Goal: Task Accomplishment & Management: Use online tool/utility

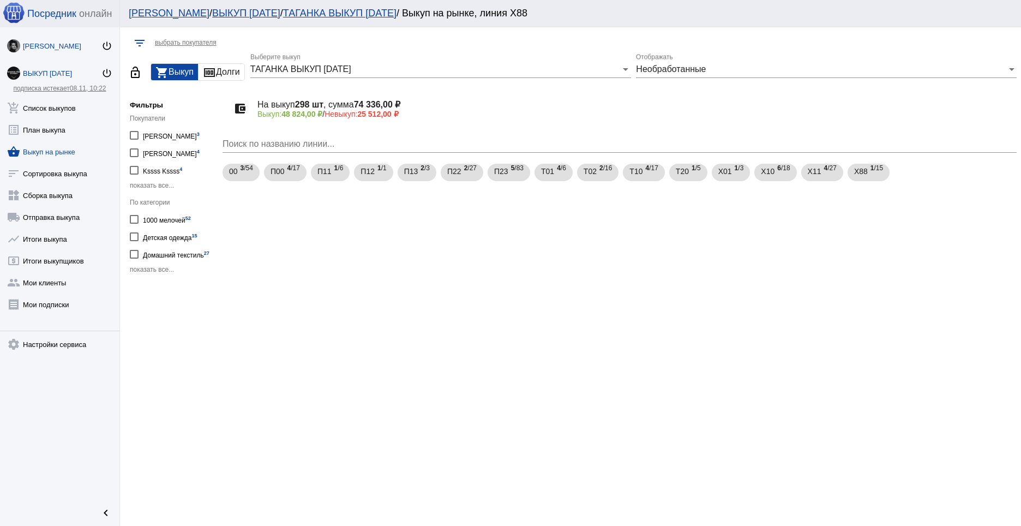
click at [70, 49] on div "[PERSON_NAME]" at bounding box center [62, 46] width 79 height 8
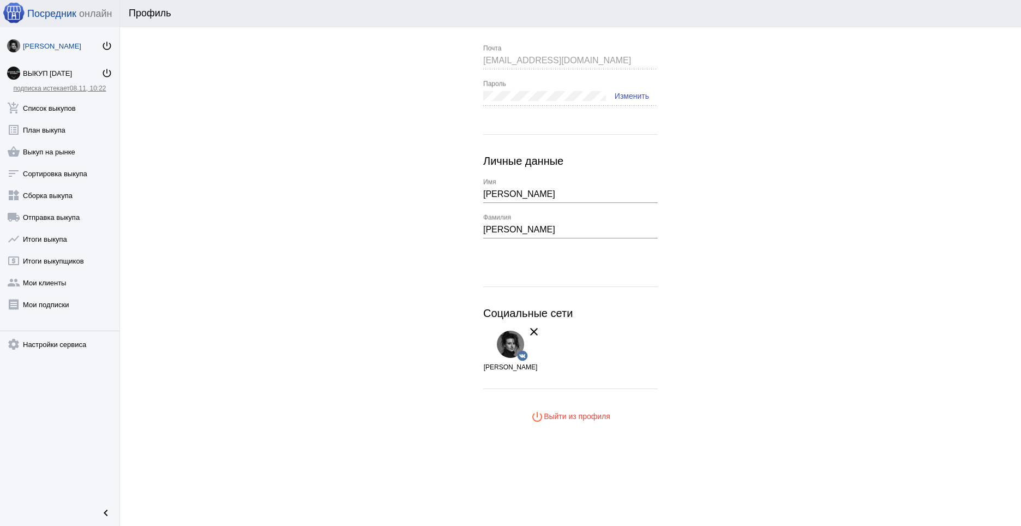
click at [64, 84] on div "[PERSON_NAME] power_settings_new ВЫКУП [DATE] power_settings_new подписка истек…" at bounding box center [59, 262] width 119 height 471
click at [56, 70] on div "ВЫКУП [DATE]" at bounding box center [62, 73] width 79 height 8
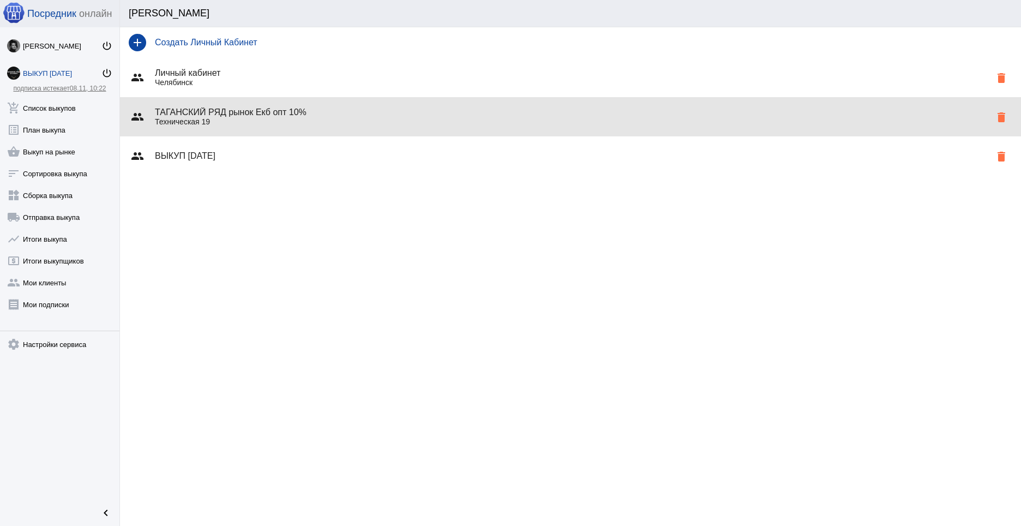
click at [247, 114] on h4 "ТАГАНСКИЙ РЯД рынок Екб опт 10%" at bounding box center [573, 112] width 836 height 10
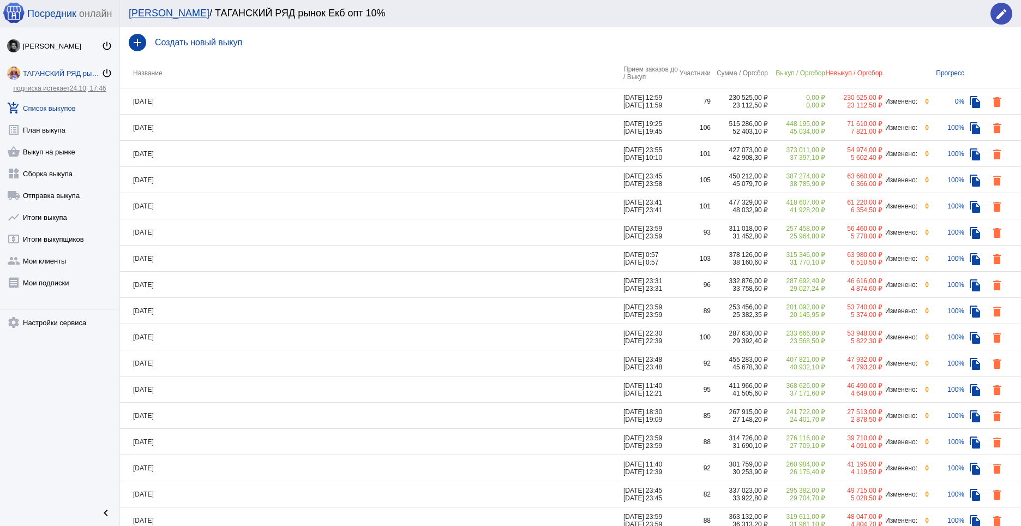
click at [243, 97] on td "[DATE]" at bounding box center [372, 101] width 504 height 26
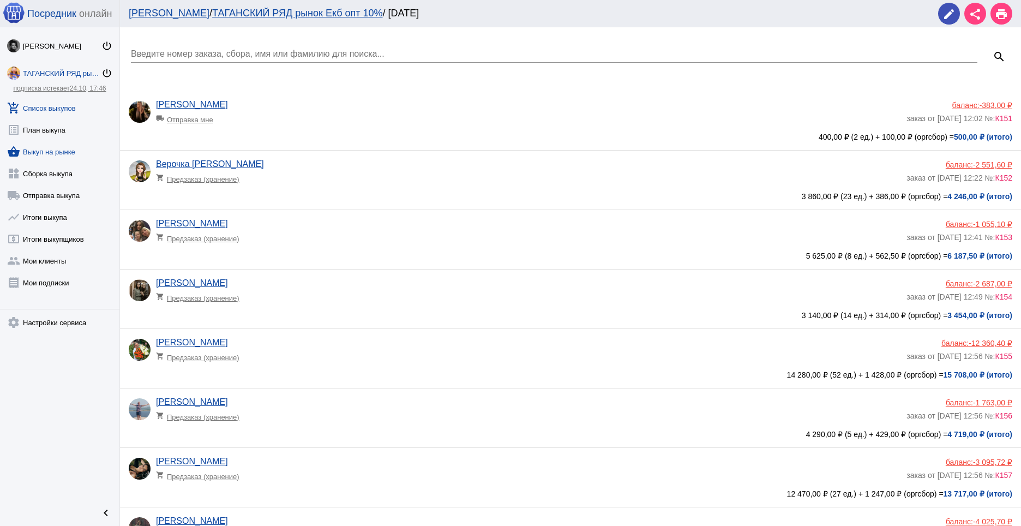
click at [52, 156] on link "shopping_basket Выкуп на рынке" at bounding box center [59, 150] width 119 height 22
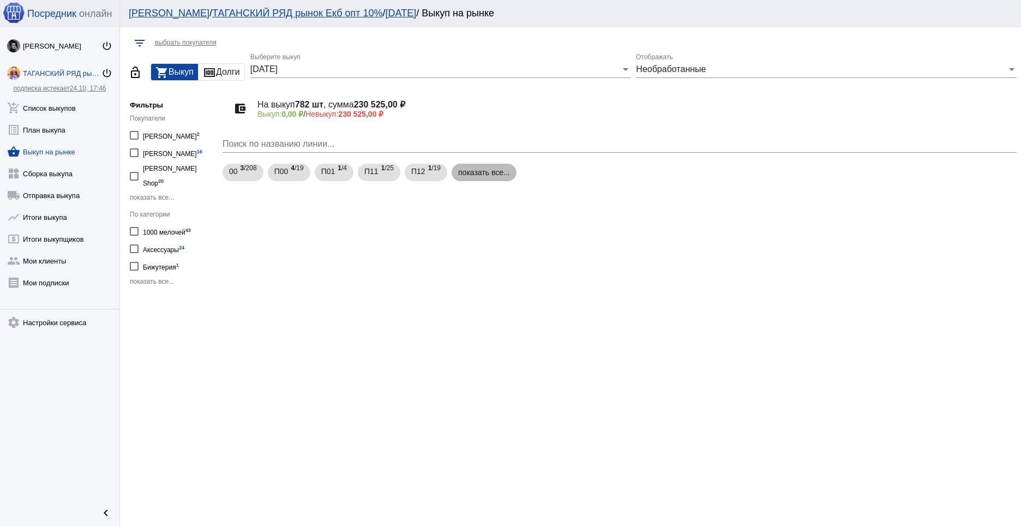
click at [489, 170] on mat-chip "показать все..." at bounding box center [484, 172] width 65 height 17
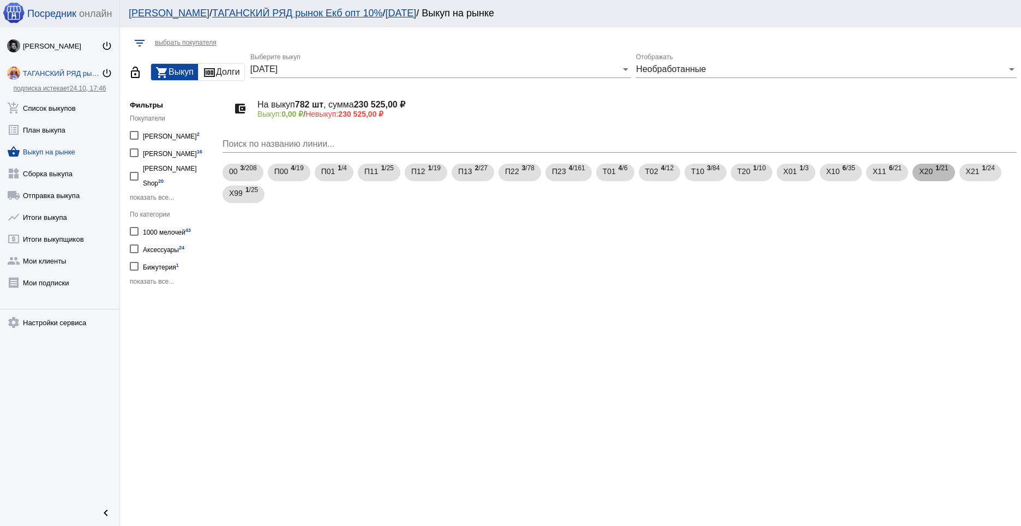
click at [938, 177] on span "1 /21" at bounding box center [942, 173] width 13 height 22
click at [1000, 257] on span at bounding box center [1002, 257] width 4 height 9
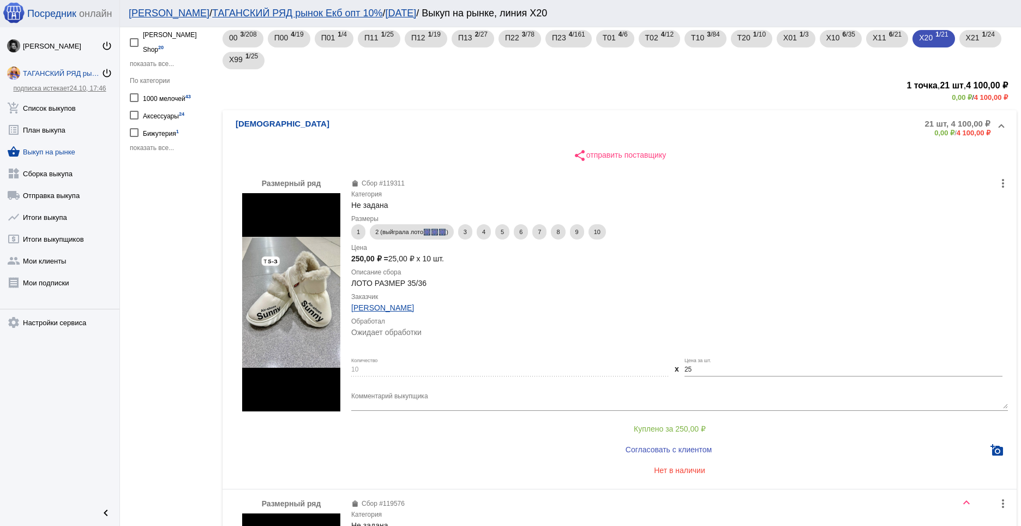
scroll to position [136, 0]
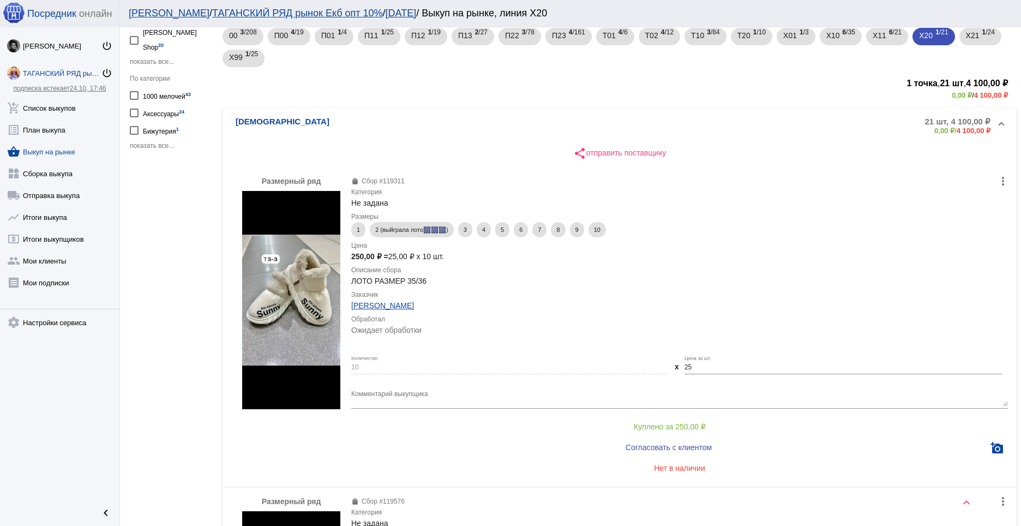
click at [992, 188] on button "more_vert" at bounding box center [1003, 181] width 22 height 22
click at [978, 210] on button "storefront Редактировать точку" at bounding box center [949, 209] width 113 height 26
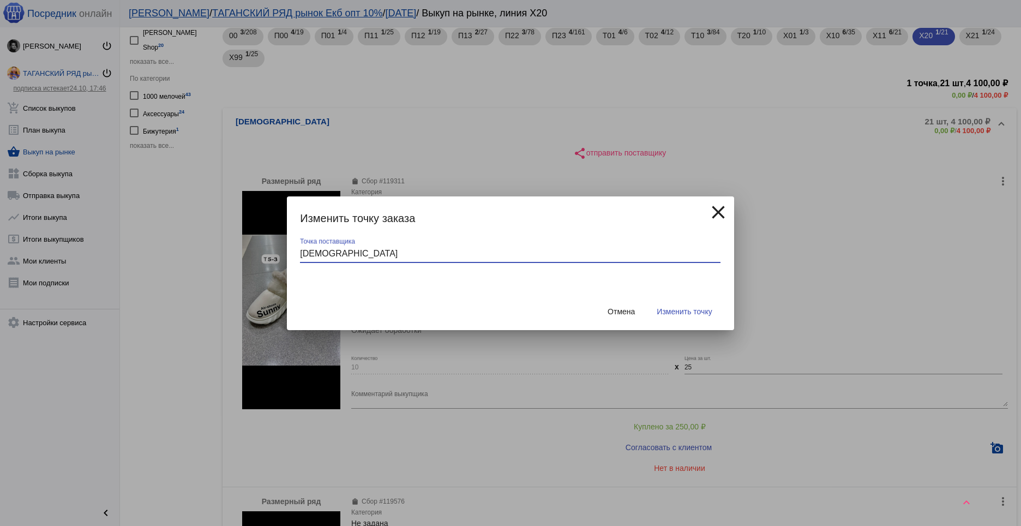
click at [612, 314] on span "Отмена" at bounding box center [621, 311] width 27 height 9
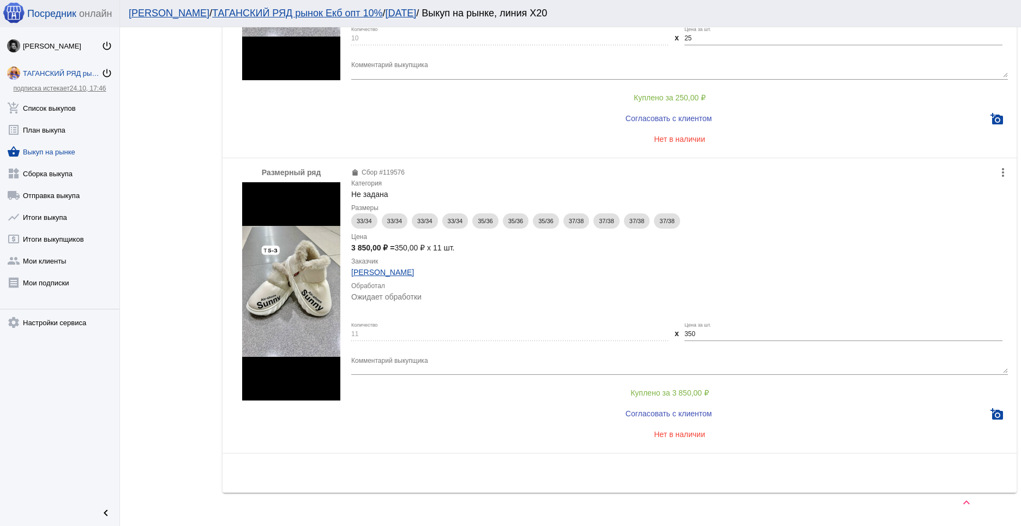
scroll to position [480, 0]
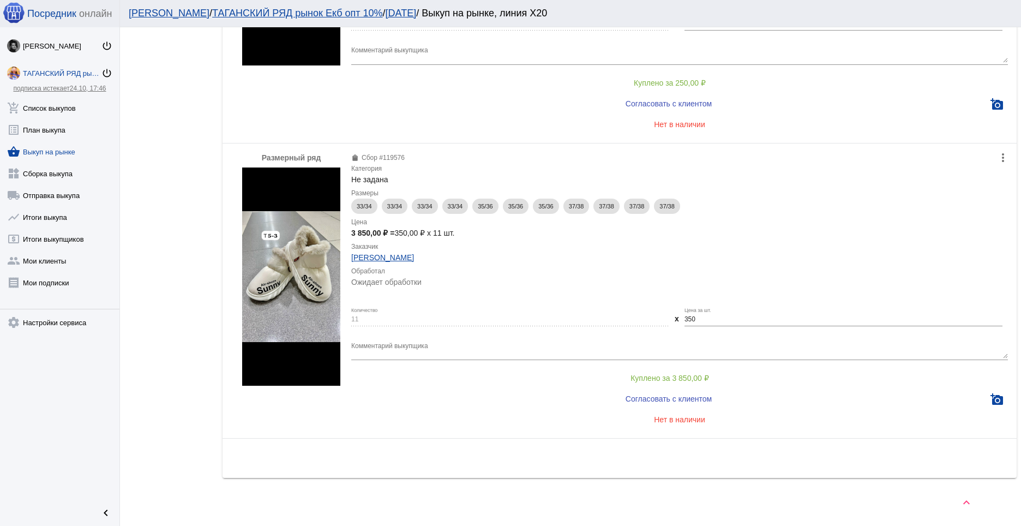
click at [699, 316] on input "350" at bounding box center [844, 320] width 318 height 8
type input "250"
click at [774, 474] on div "share отправить поставщику Размерный ряд more_vert shopping_bag Сбор #119311 Ка…" at bounding box center [620, 138] width 794 height 679
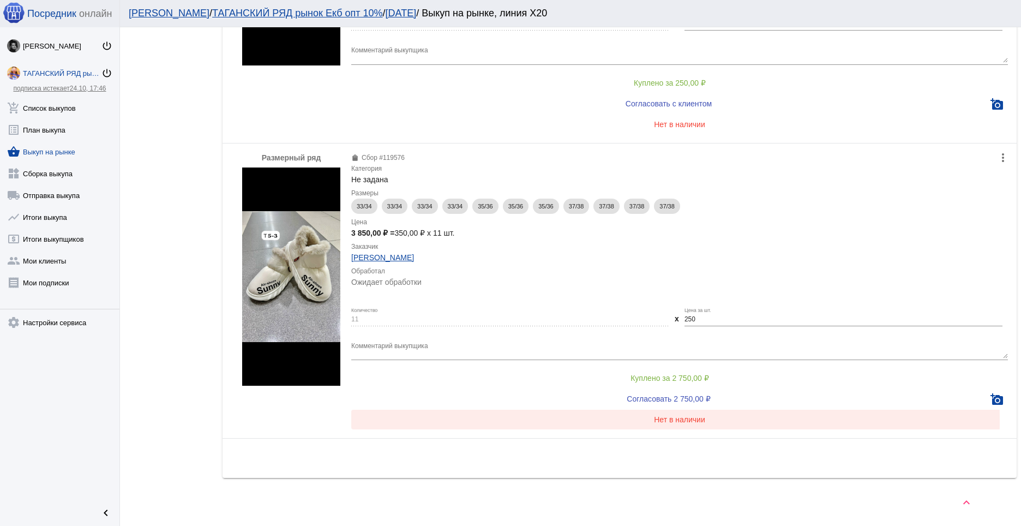
click at [476, 421] on button "Нет в наличии" at bounding box center [679, 420] width 657 height 20
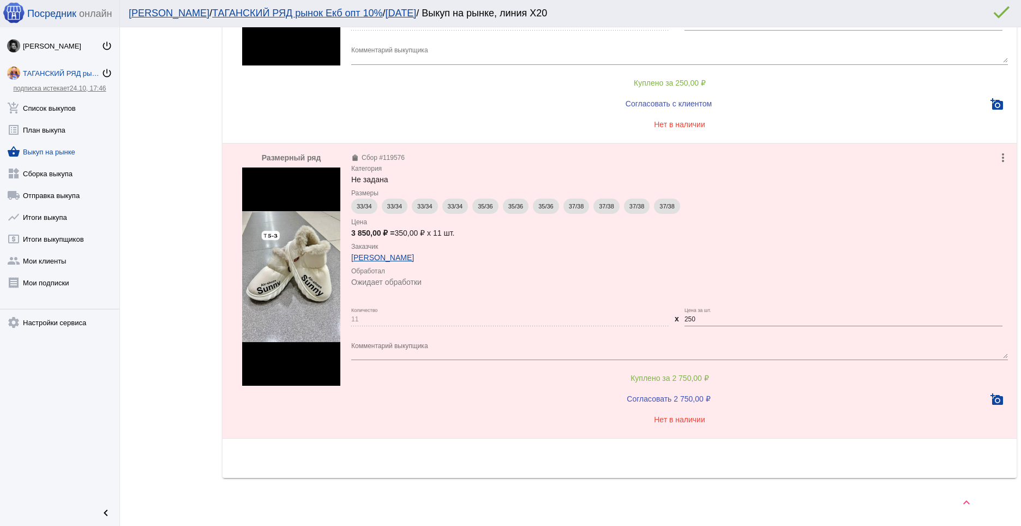
click at [641, 419] on button "Нет в наличии" at bounding box center [679, 420] width 657 height 20
click at [997, 158] on mat-icon "more_vert" at bounding box center [1003, 157] width 13 height 13
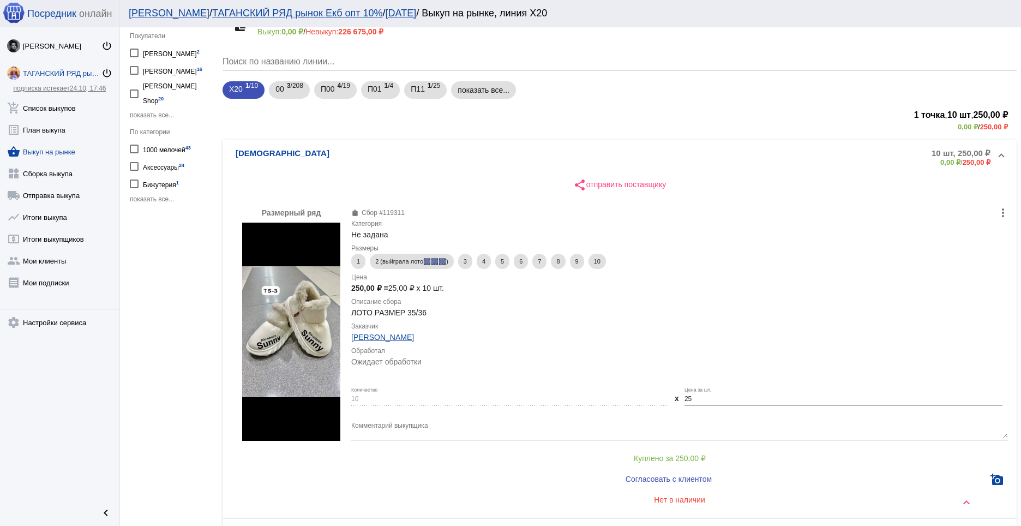
scroll to position [46, 0]
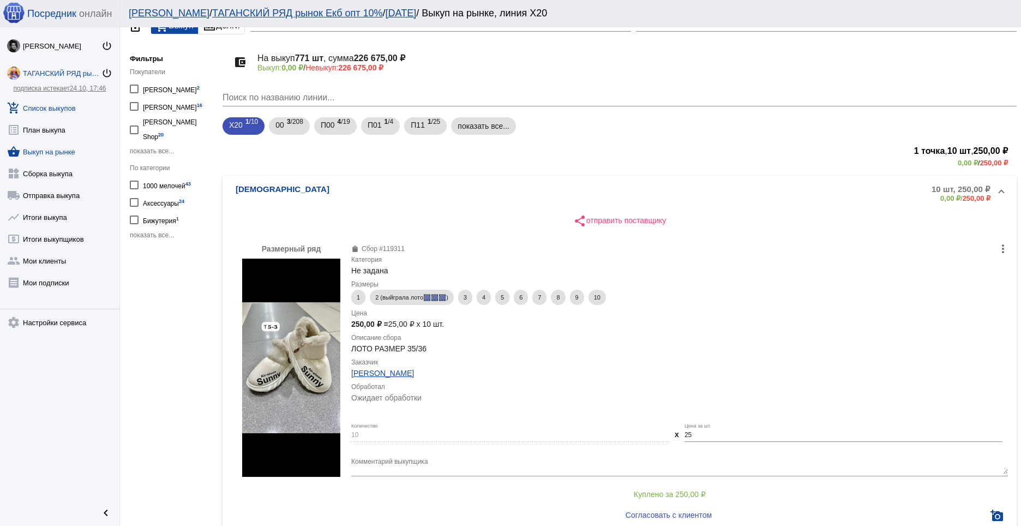
click at [61, 106] on link "add_shopping_cart Список выкупов" at bounding box center [59, 106] width 119 height 22
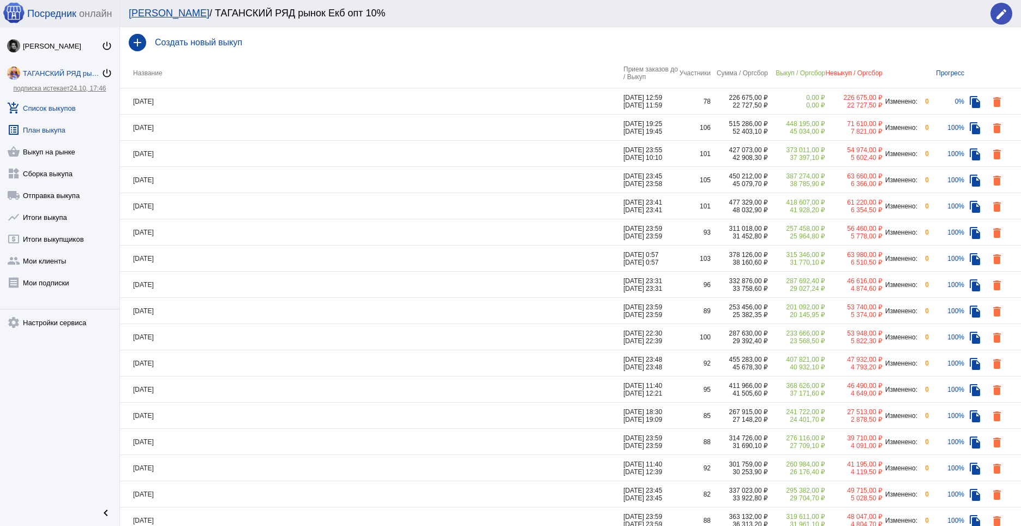
click at [54, 130] on link "list_alt План выкупа" at bounding box center [59, 128] width 119 height 22
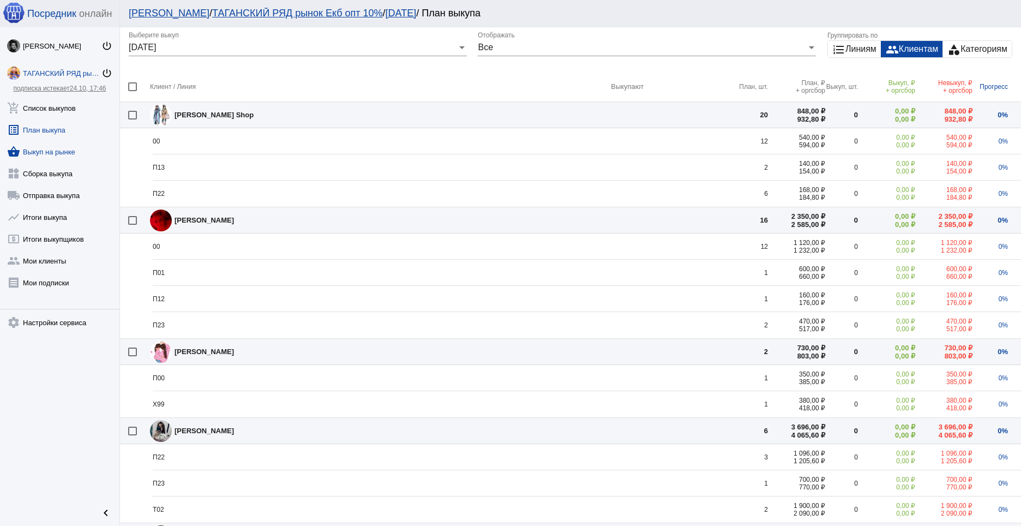
click at [53, 150] on link "shopping_basket Выкуп на рынке" at bounding box center [59, 150] width 119 height 22
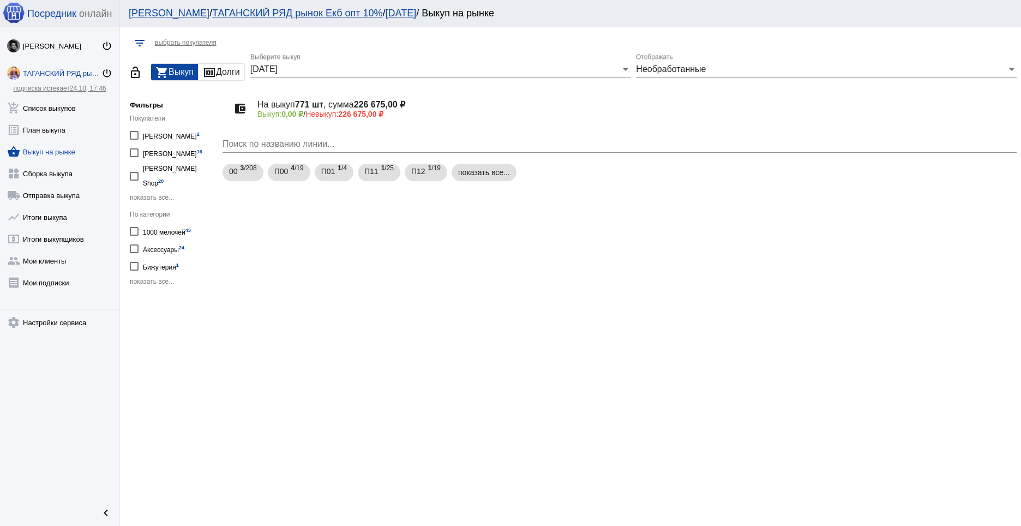
click at [216, 67] on mat-icon "money" at bounding box center [209, 72] width 13 height 13
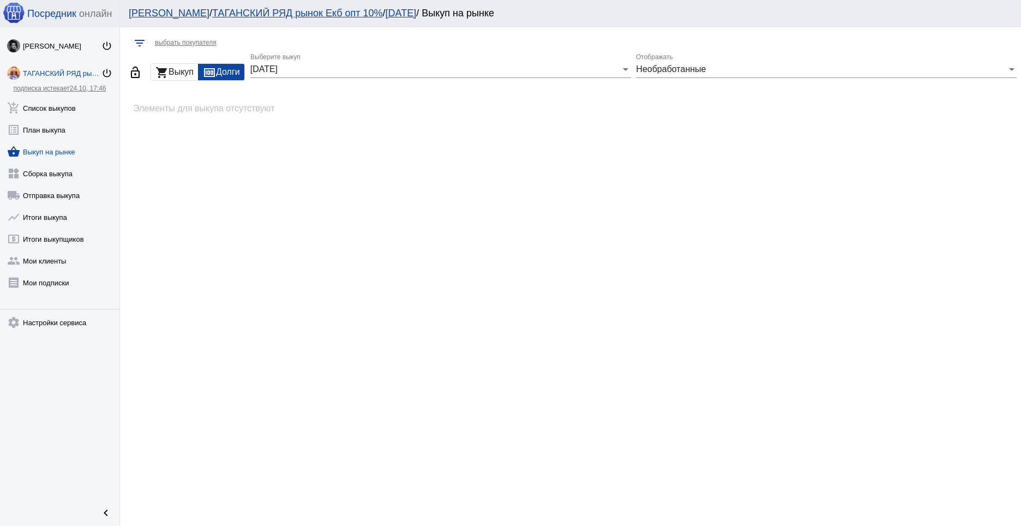
click at [169, 67] on div "shopping_cart Выкуп" at bounding box center [174, 72] width 47 height 16
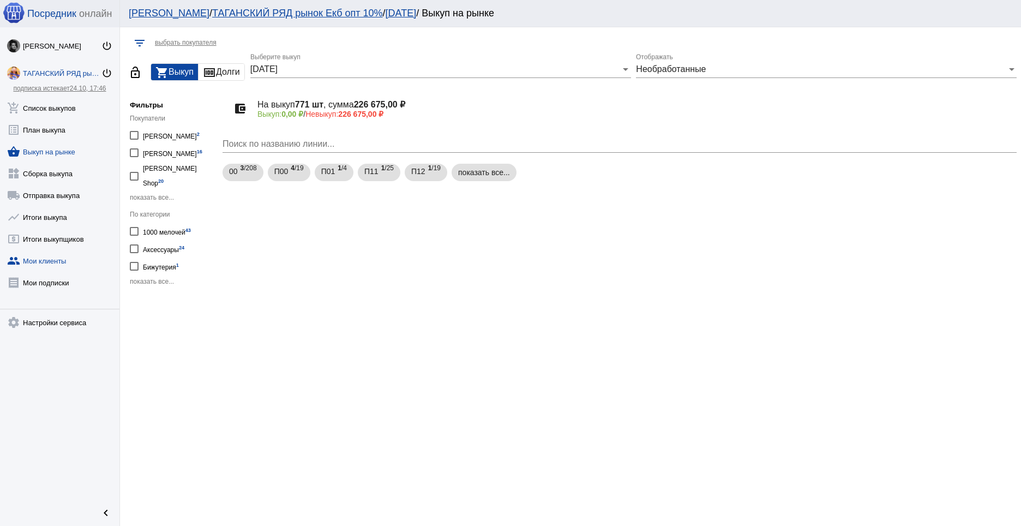
click at [49, 258] on link "group Мои клиенты" at bounding box center [59, 259] width 119 height 22
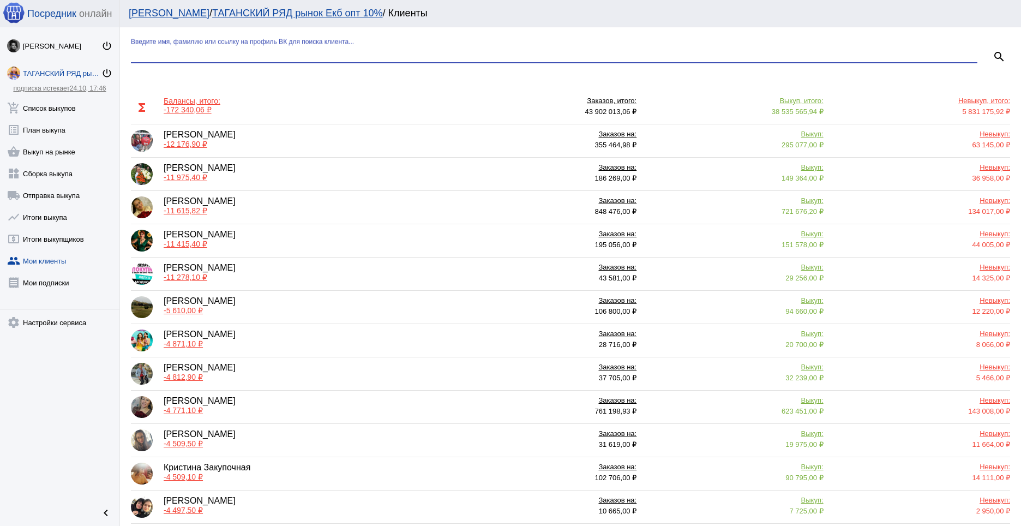
click at [203, 55] on input "Введите имя, фамилию или ссылку на профиль ВК для поиска клиента..." at bounding box center [554, 54] width 847 height 10
type input "авдевнина"
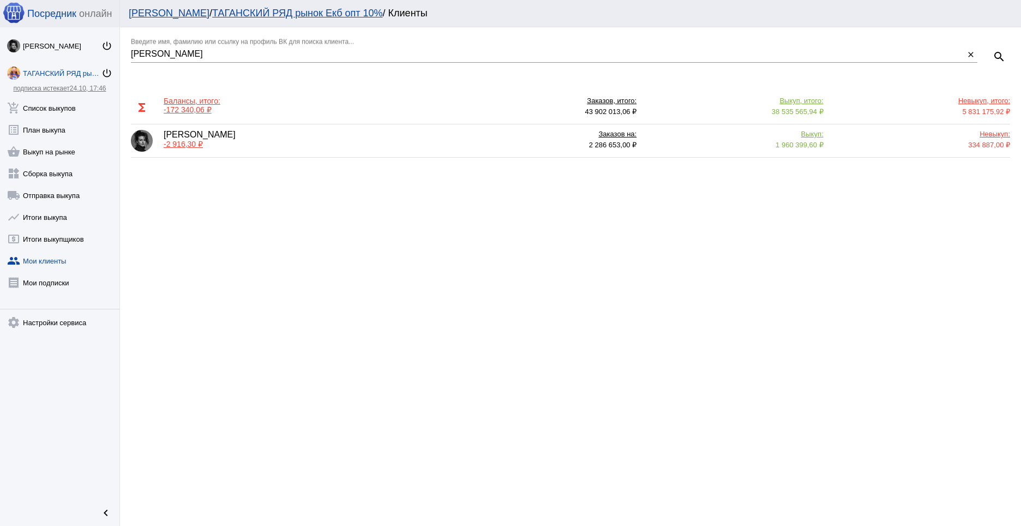
click at [321, 148] on div "Елизавета Авдевнина -2 916,30 ₽" at bounding box center [290, 141] width 319 height 22
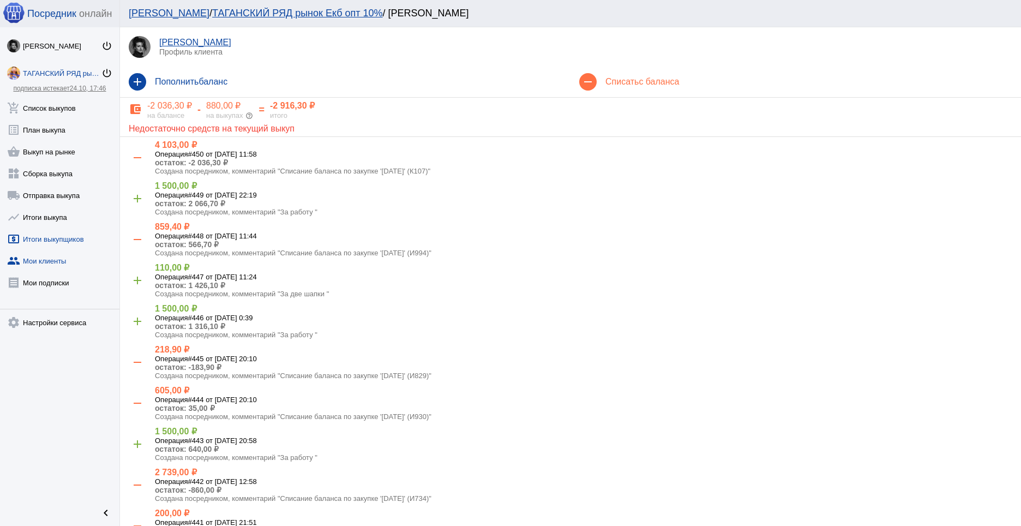
click at [58, 241] on link "local_atm Итоги выкупщиков" at bounding box center [59, 237] width 119 height 22
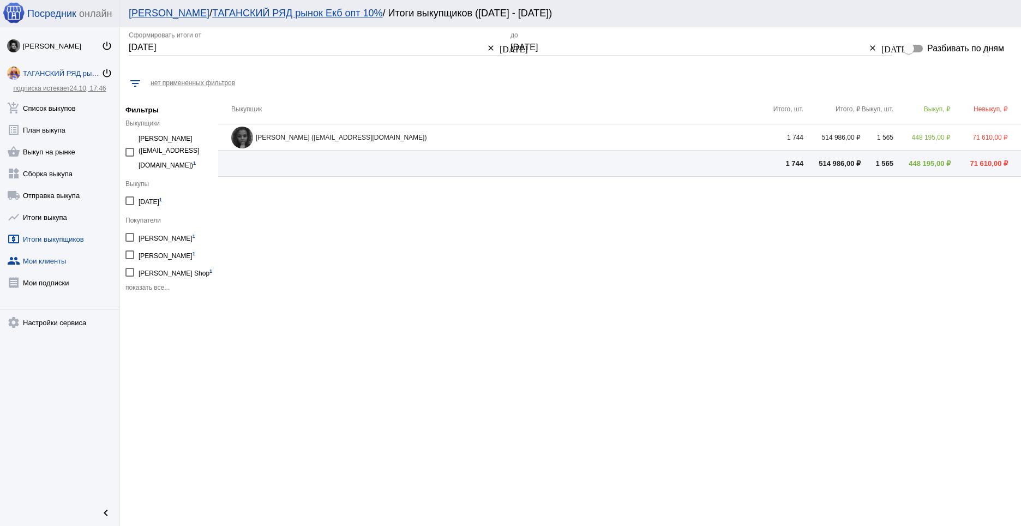
click at [63, 258] on link "group Мои клиенты" at bounding box center [59, 259] width 119 height 22
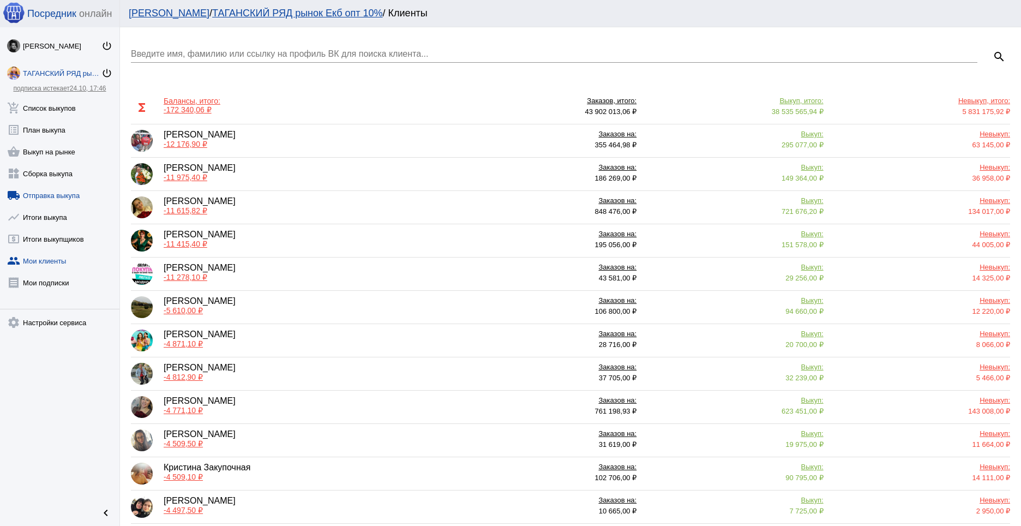
click at [51, 196] on link "local_shipping Отправка выкупа" at bounding box center [59, 193] width 119 height 22
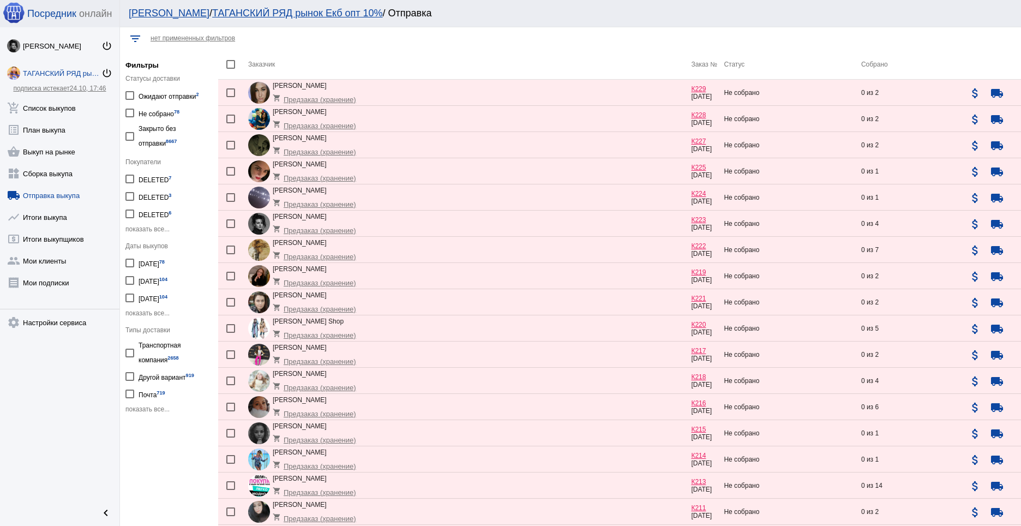
click at [403, 225] on div "Елизавета Авдевнина shopping_cart Предзаказ (хранение)" at bounding box center [469, 224] width 443 height 22
click at [46, 177] on link "widgets Сборка выкупа" at bounding box center [59, 171] width 119 height 22
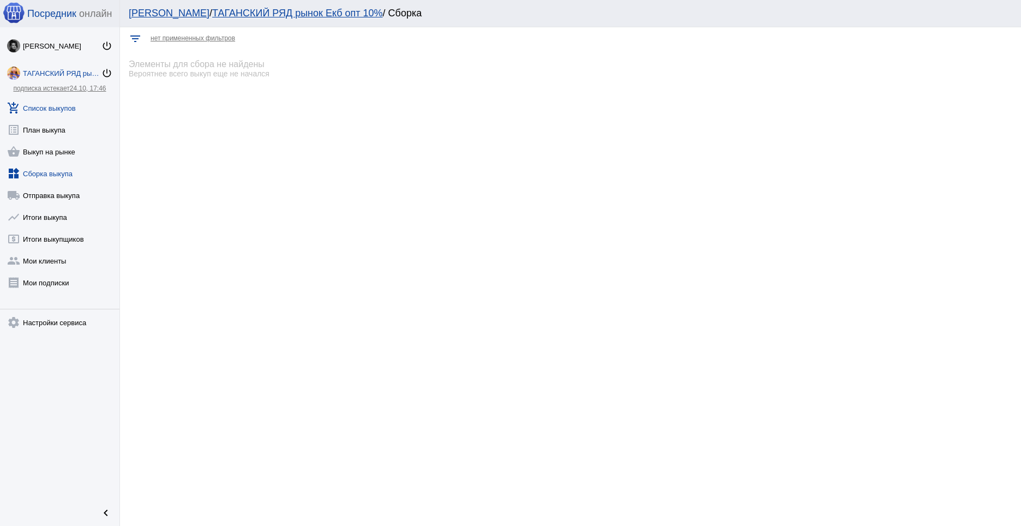
click at [57, 99] on link "add_shopping_cart Список выкупов" at bounding box center [59, 106] width 119 height 22
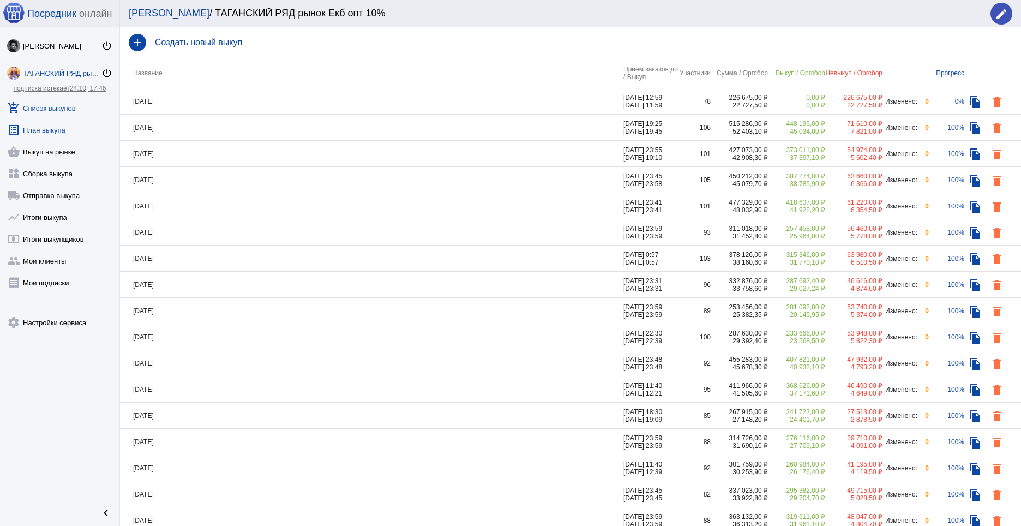
click at [50, 130] on link "list_alt План выкупа" at bounding box center [59, 128] width 119 height 22
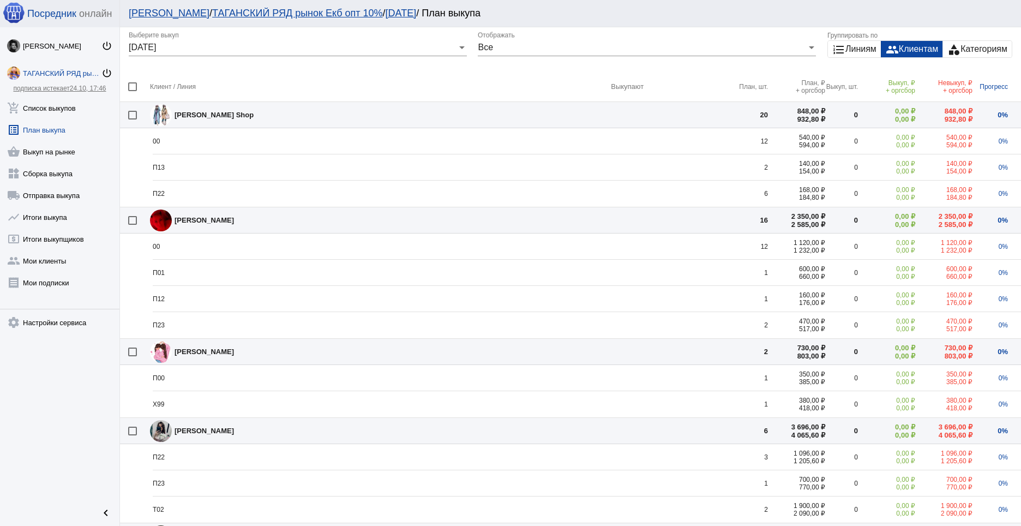
click at [842, 55] on div "format_list_numbered Линиям" at bounding box center [854, 49] width 53 height 16
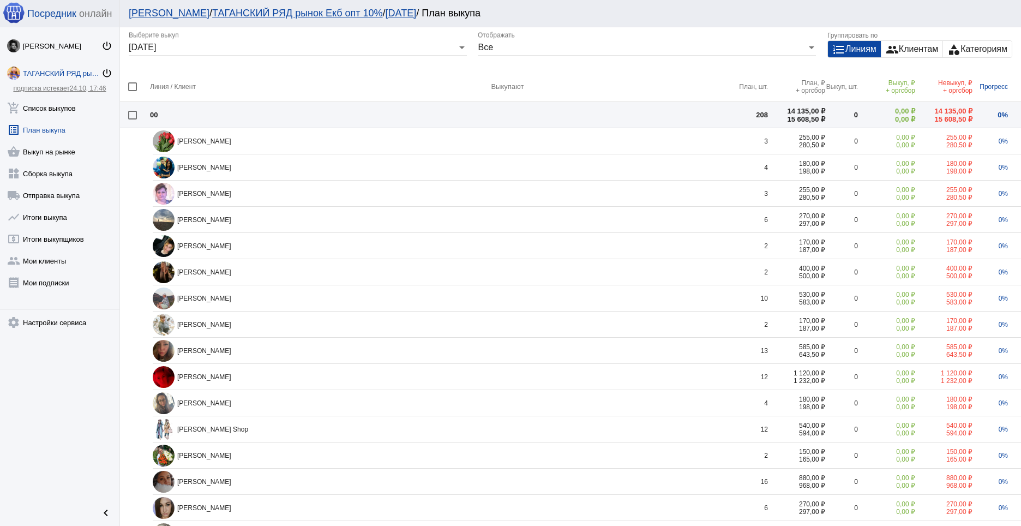
click at [972, 46] on div "category Категориям" at bounding box center [977, 49] width 69 height 16
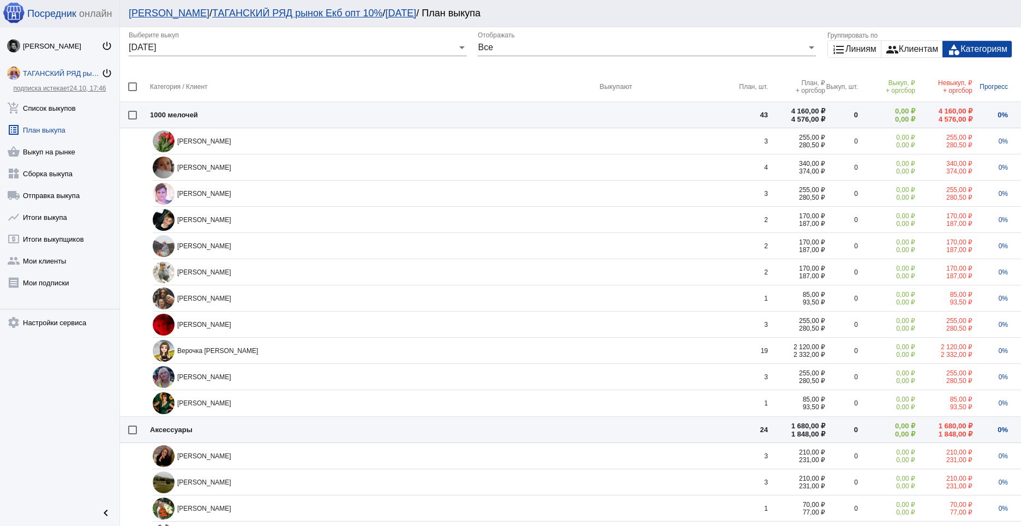
click at [59, 121] on link "list_alt План выкупа" at bounding box center [59, 128] width 119 height 22
click at [59, 107] on link "add_shopping_cart Список выкупов" at bounding box center [59, 106] width 119 height 22
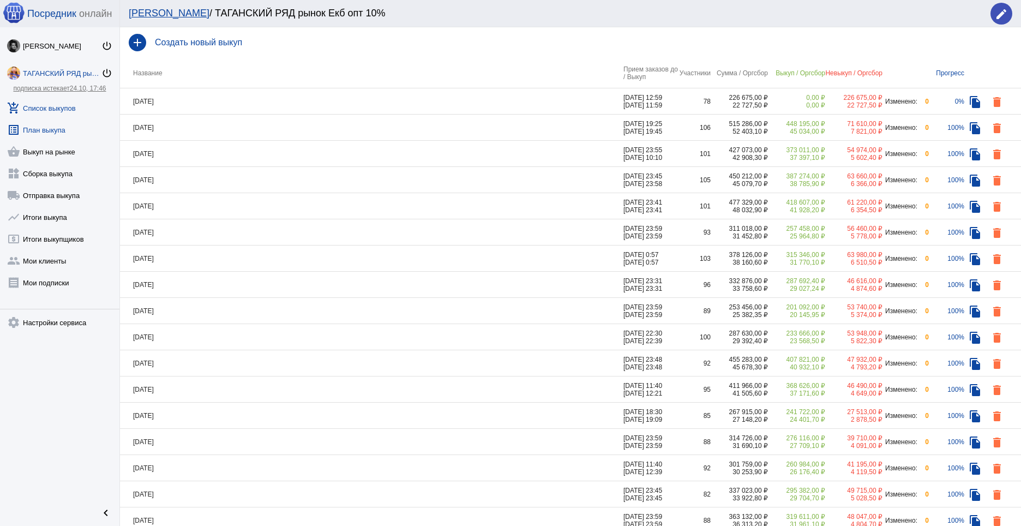
click at [72, 121] on link "list_alt План выкупа" at bounding box center [59, 128] width 119 height 22
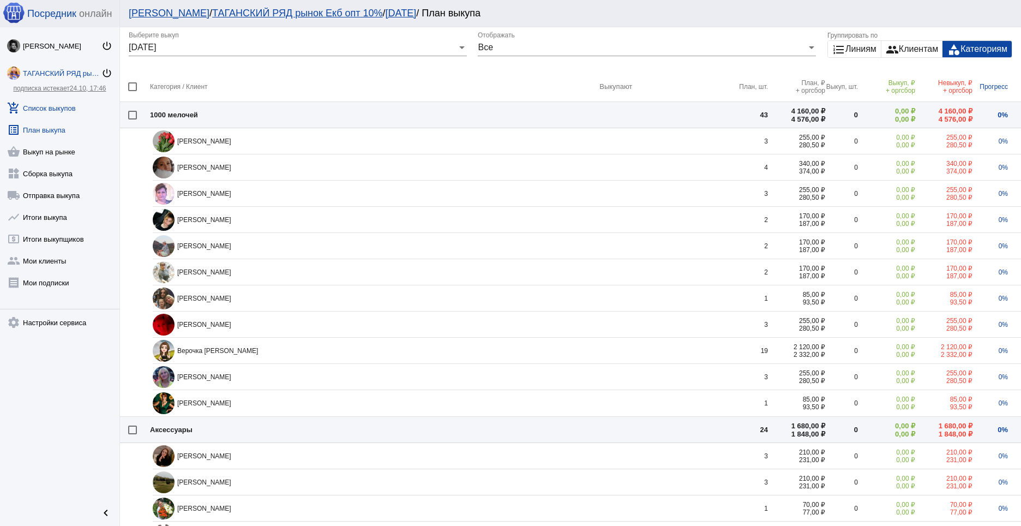
click at [74, 110] on link "add_shopping_cart Список выкупов" at bounding box center [59, 106] width 119 height 22
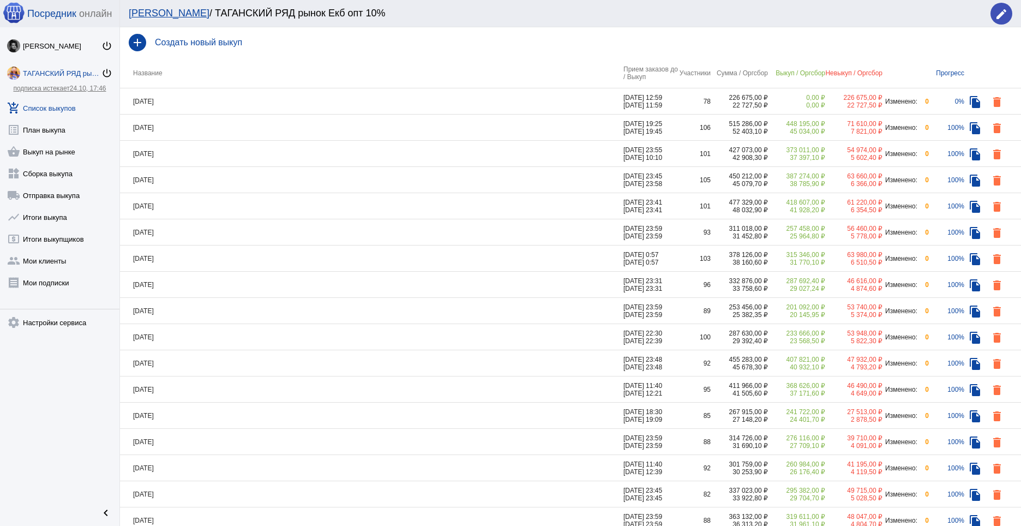
click at [49, 71] on div "ТАГАНСКИЙ РЯД рынок Екб опт 10%" at bounding box center [62, 73] width 79 height 8
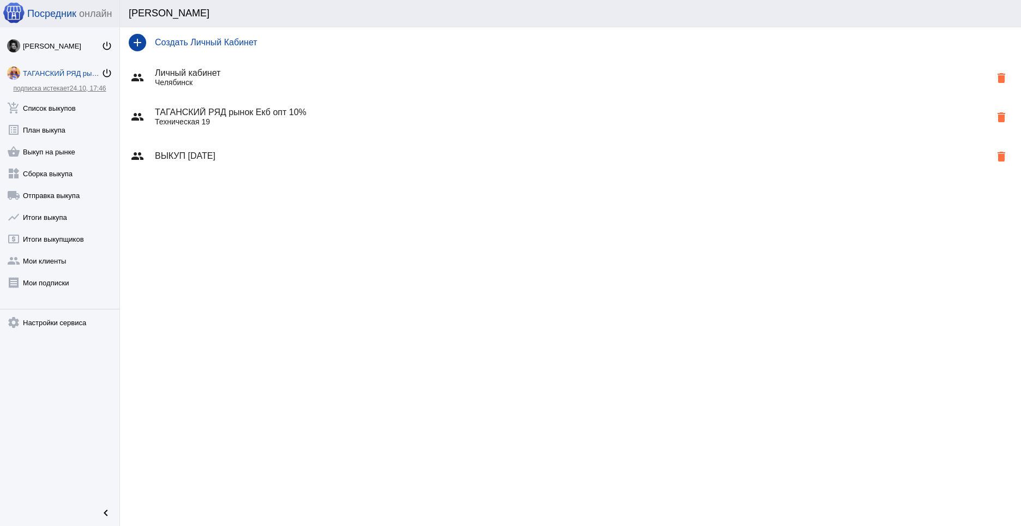
click at [206, 164] on div "group ВЫКУП 11.10.25 delete" at bounding box center [570, 155] width 901 height 39
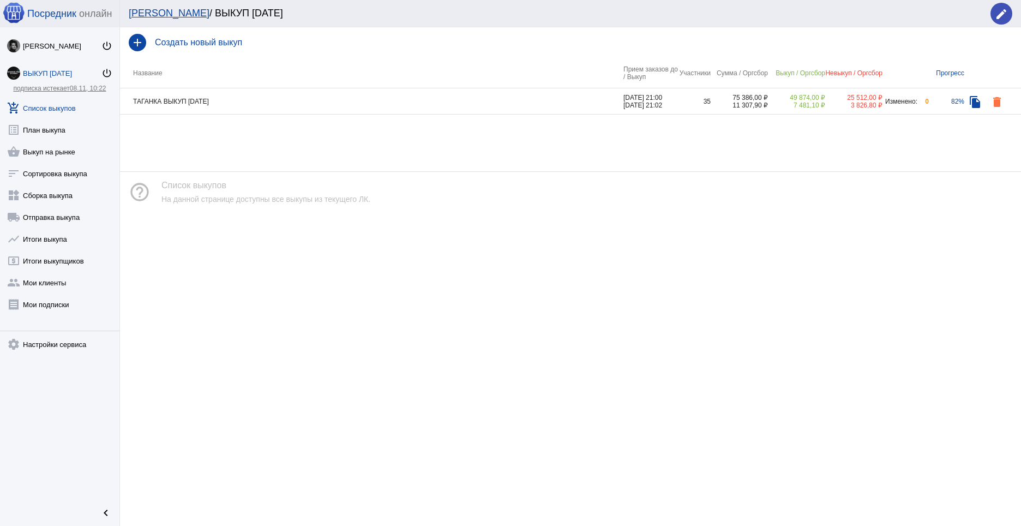
click at [267, 103] on td "ТАГАНКА ВЫКУП [DATE]" at bounding box center [372, 101] width 504 height 26
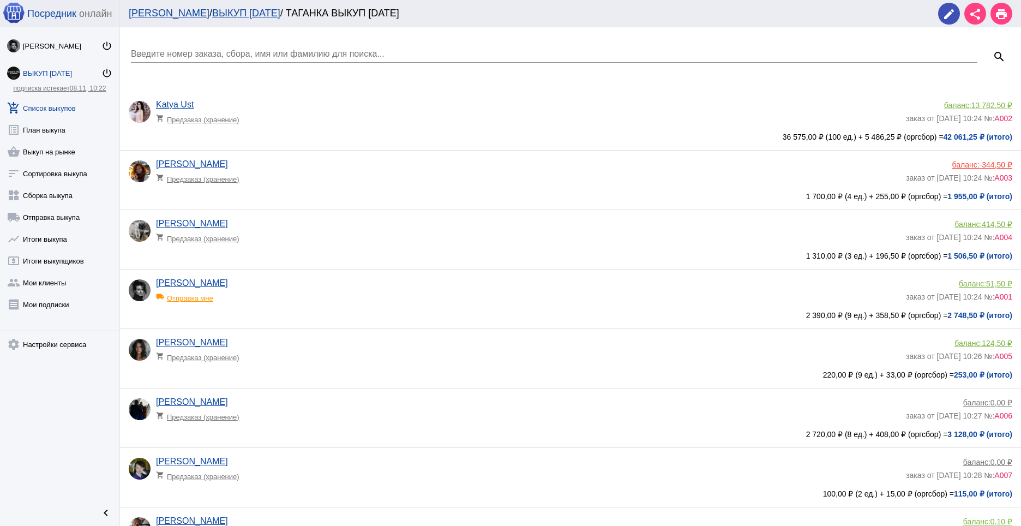
click at [321, 171] on app-delivery-type "shopping_cart Предзаказ (хранение)" at bounding box center [528, 176] width 745 height 14
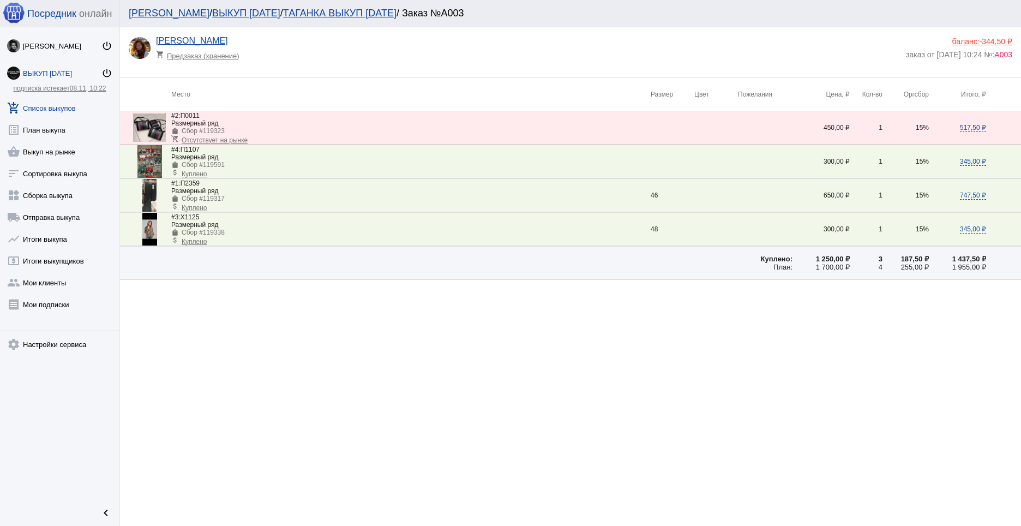
click at [146, 225] on img at bounding box center [149, 229] width 15 height 33
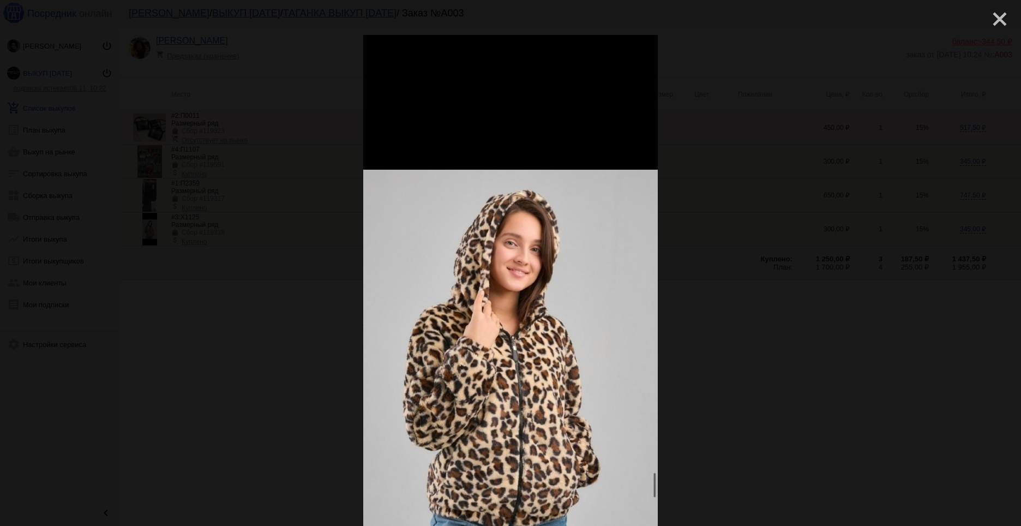
click at [991, 19] on mat-icon "close" at bounding box center [995, 14] width 13 height 13
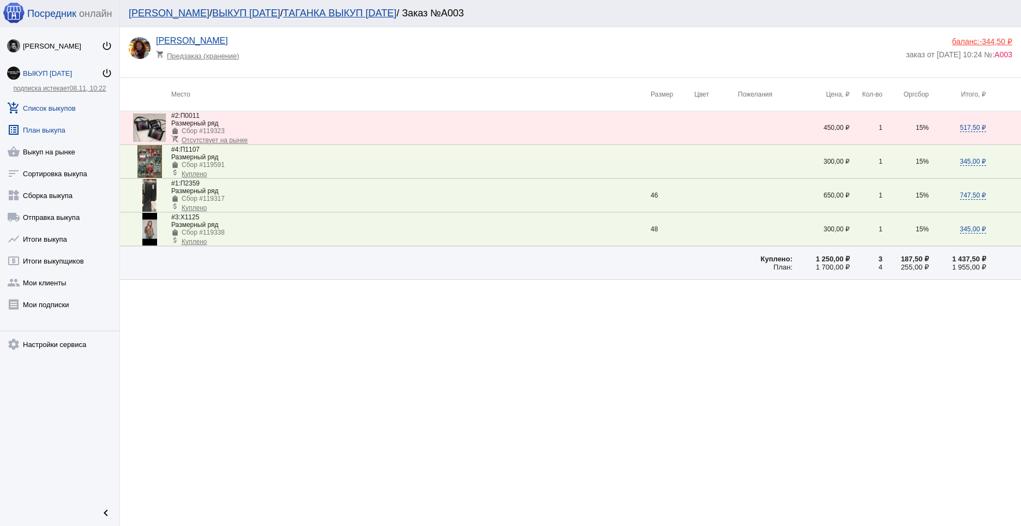
click at [48, 124] on link "list_alt План выкупа" at bounding box center [59, 128] width 119 height 22
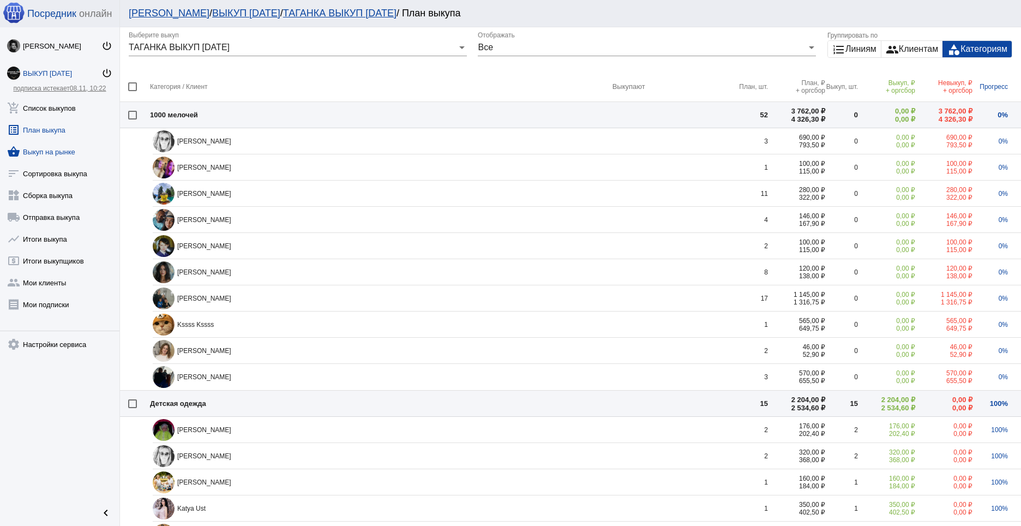
click at [53, 145] on link "shopping_basket Выкуп на рынке" at bounding box center [59, 150] width 119 height 22
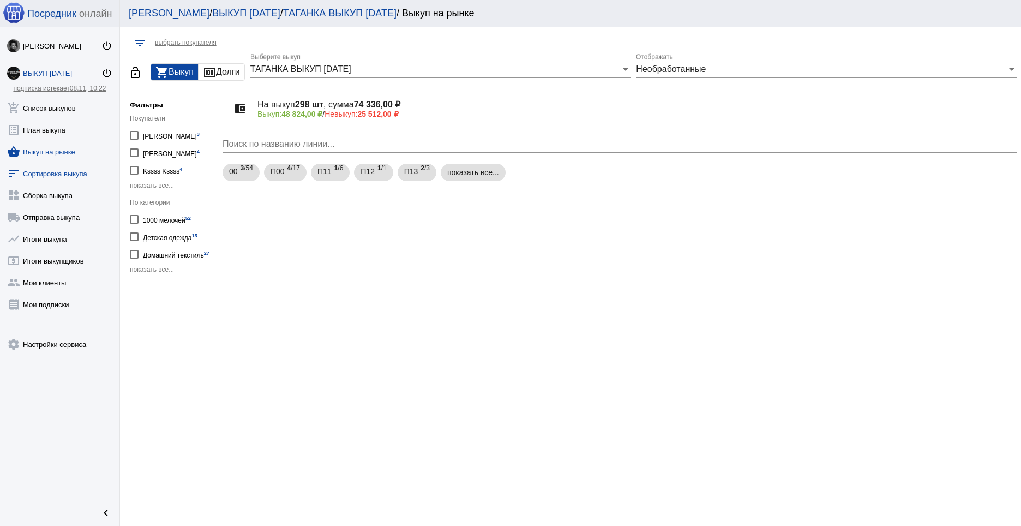
click at [57, 169] on link "sort Сортировка выкупа" at bounding box center [59, 171] width 119 height 22
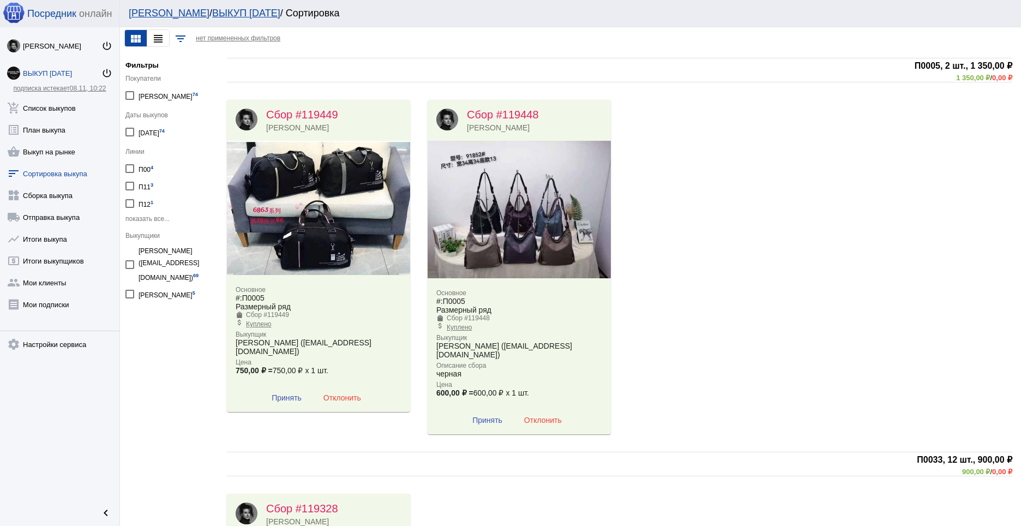
click at [316, 220] on img at bounding box center [318, 208] width 183 height 134
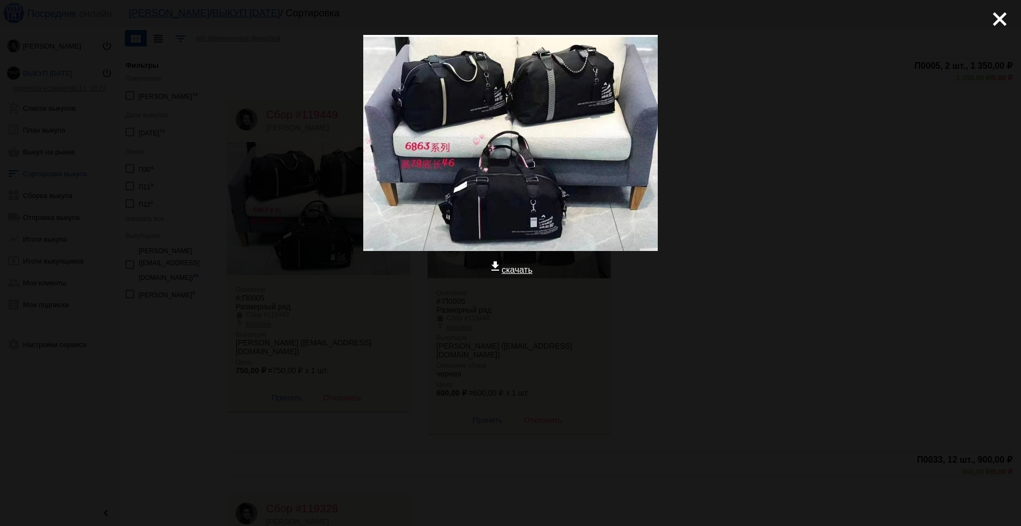
click at [959, 228] on div "close get_app скачать" at bounding box center [510, 209] width 1021 height 419
click at [998, 18] on mat-icon "close" at bounding box center [995, 14] width 13 height 13
